Goal: Find specific page/section: Find specific page/section

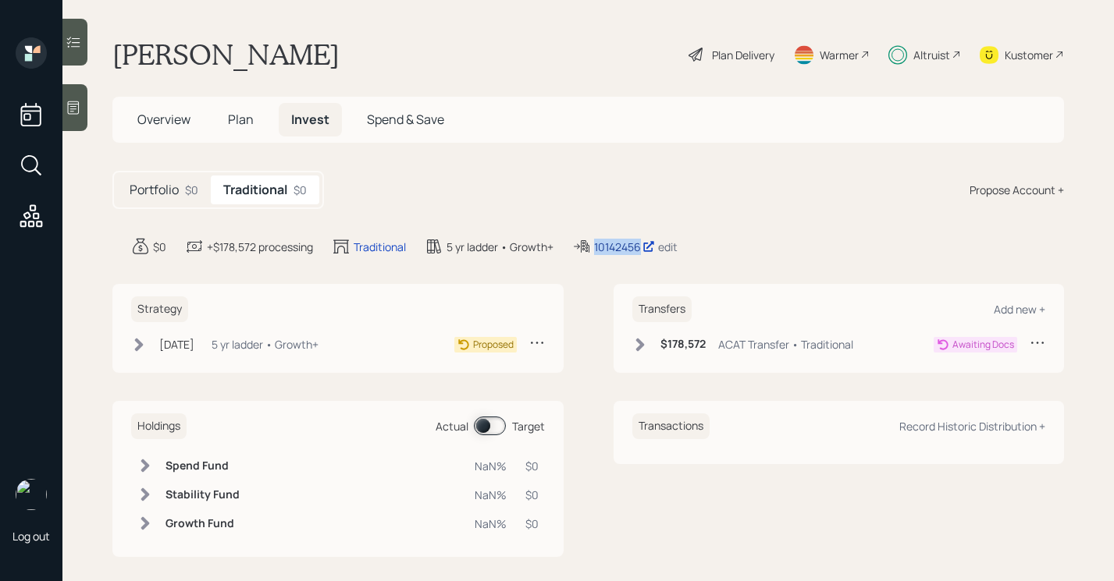
drag, startPoint x: 596, startPoint y: 247, endPoint x: 645, endPoint y: 251, distance: 48.6
click at [645, 251] on div "10142456 edit" at bounding box center [624, 246] width 105 height 19
copy div "10142456"
click at [677, 123] on div "Overview Plan Invest Spend & Save" at bounding box center [587, 120] width 951 height 46
click at [633, 352] on icon at bounding box center [640, 345] width 16 height 16
